Goal: Navigation & Orientation: Find specific page/section

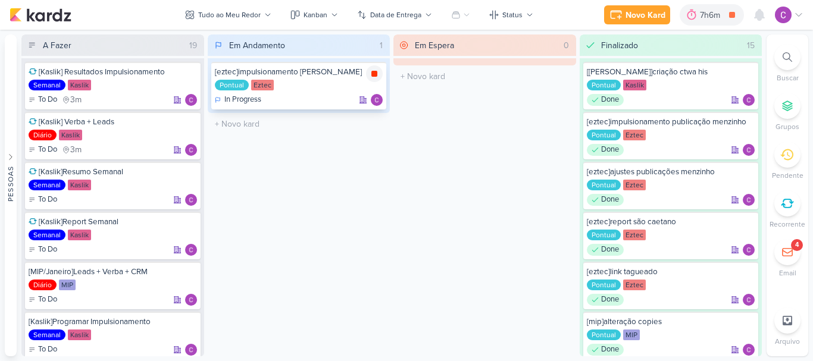
scroll to position [238, 0]
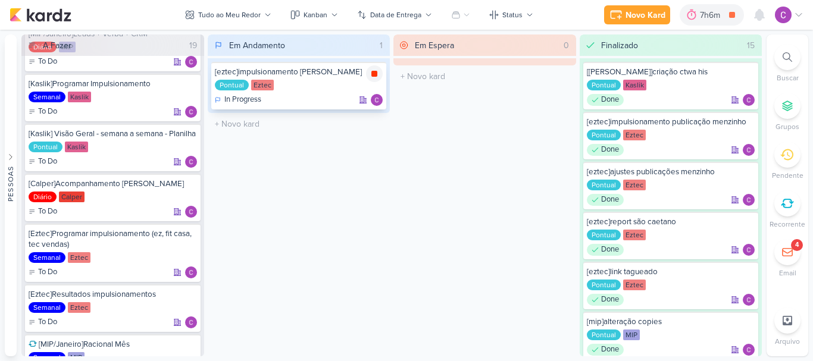
click at [374, 74] on icon at bounding box center [374, 74] width 6 height 6
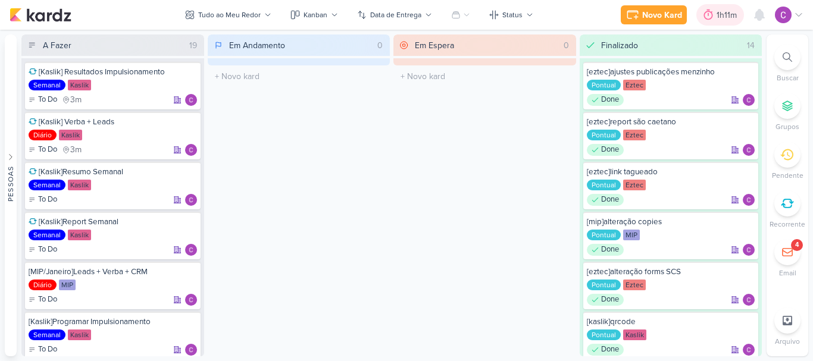
click at [720, 14] on div "1h11m" at bounding box center [728, 15] width 24 height 12
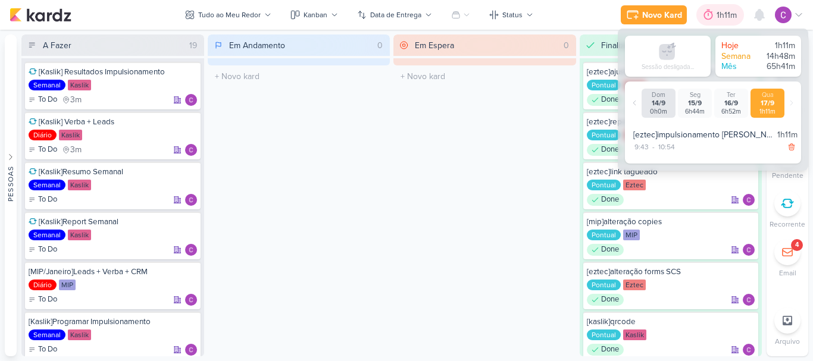
click at [720, 14] on div "1h11m" at bounding box center [728, 15] width 24 height 12
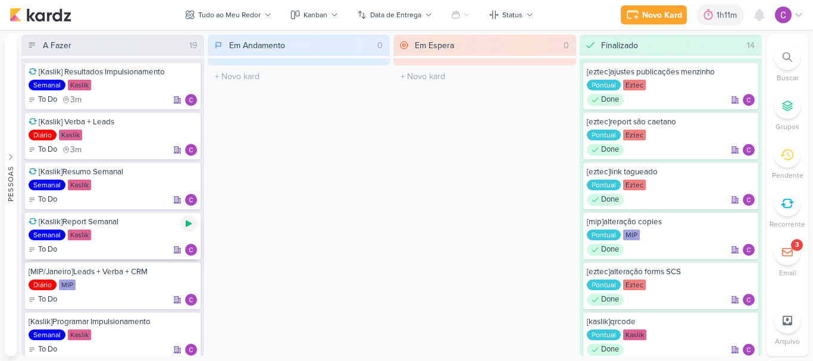
click at [186, 227] on icon at bounding box center [189, 224] width 10 height 10
